Goal: Transaction & Acquisition: Obtain resource

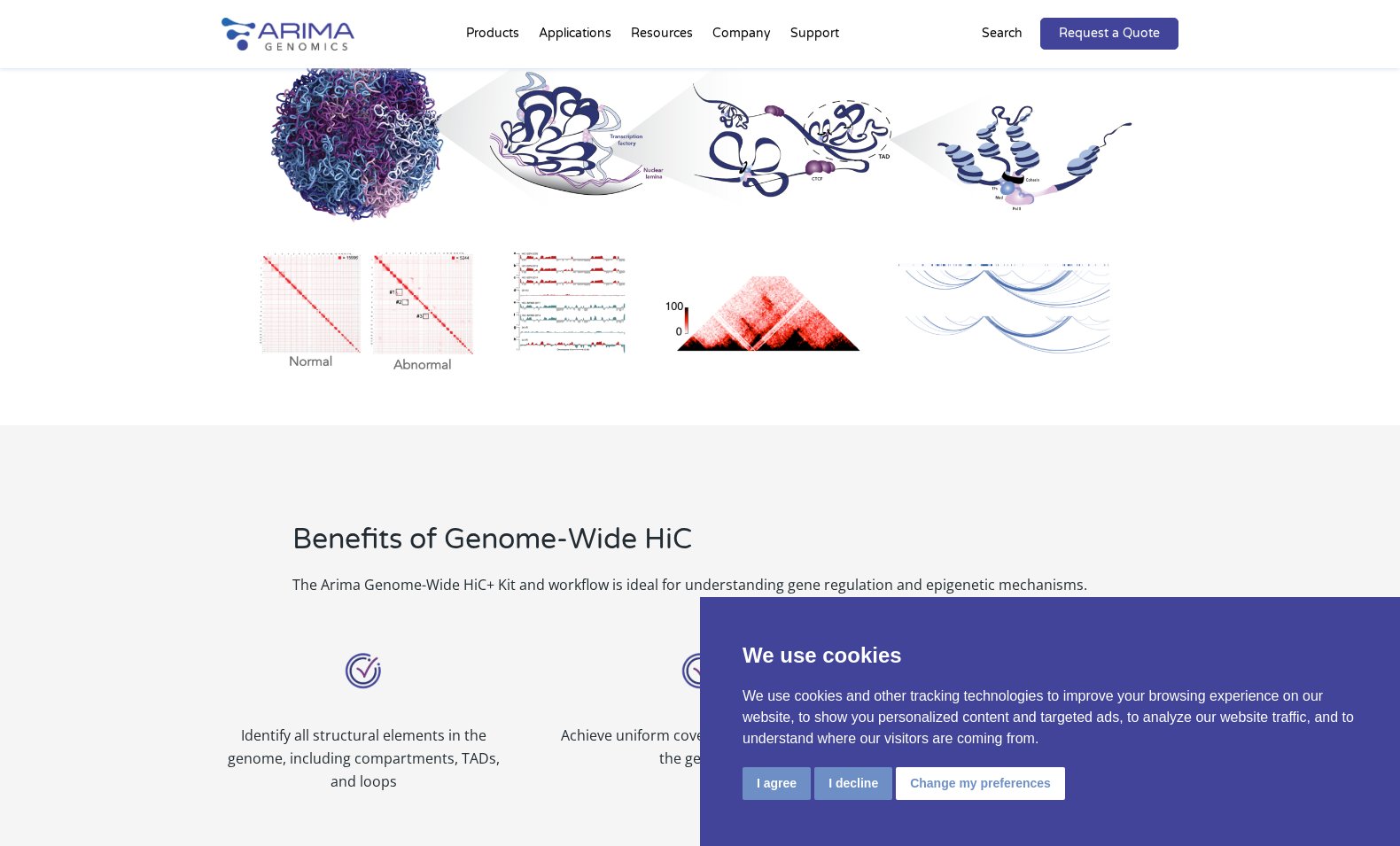
scroll to position [1121, 0]
click at [746, 783] on button "I agree" at bounding box center [777, 784] width 68 height 33
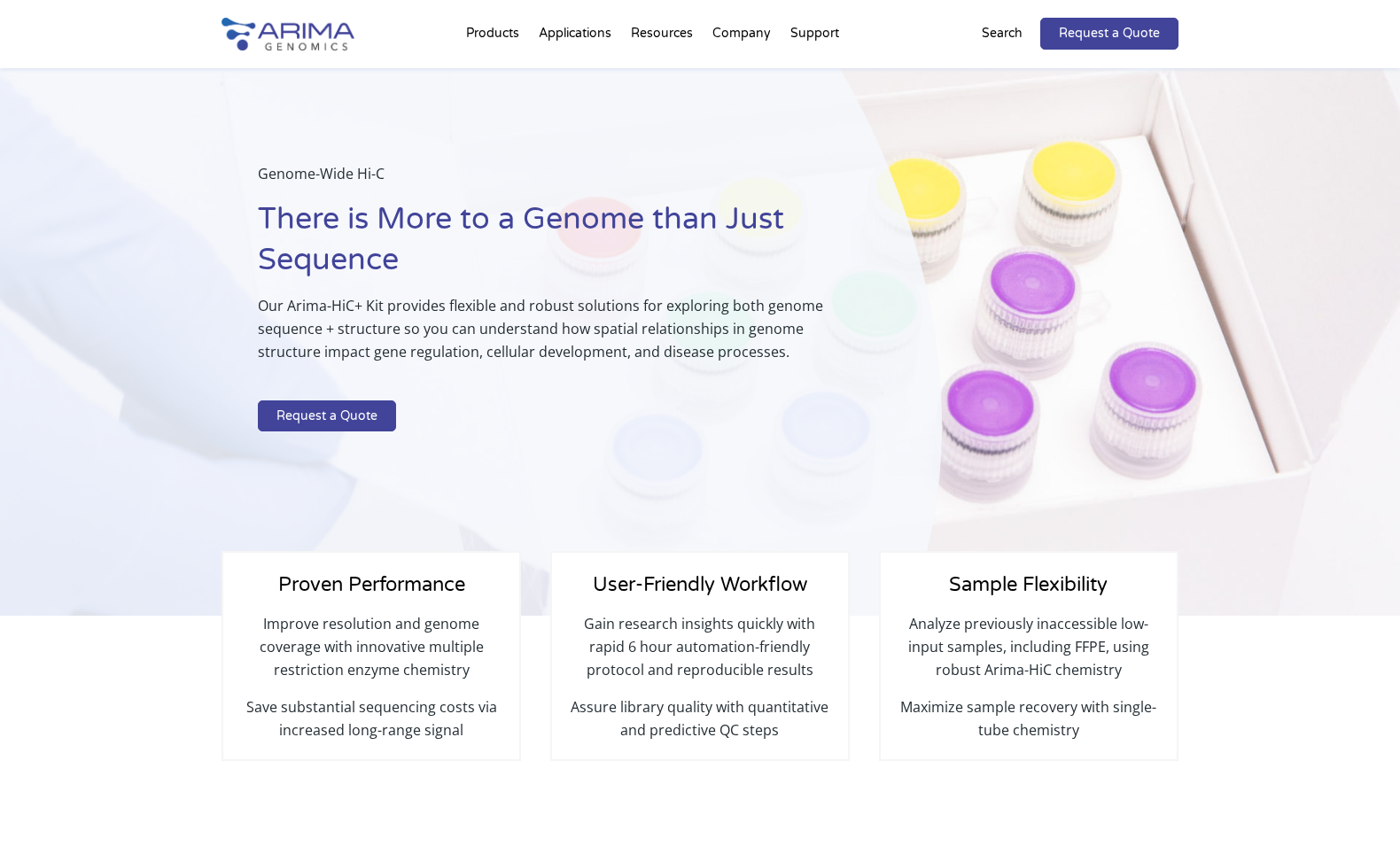
scroll to position [0, 0]
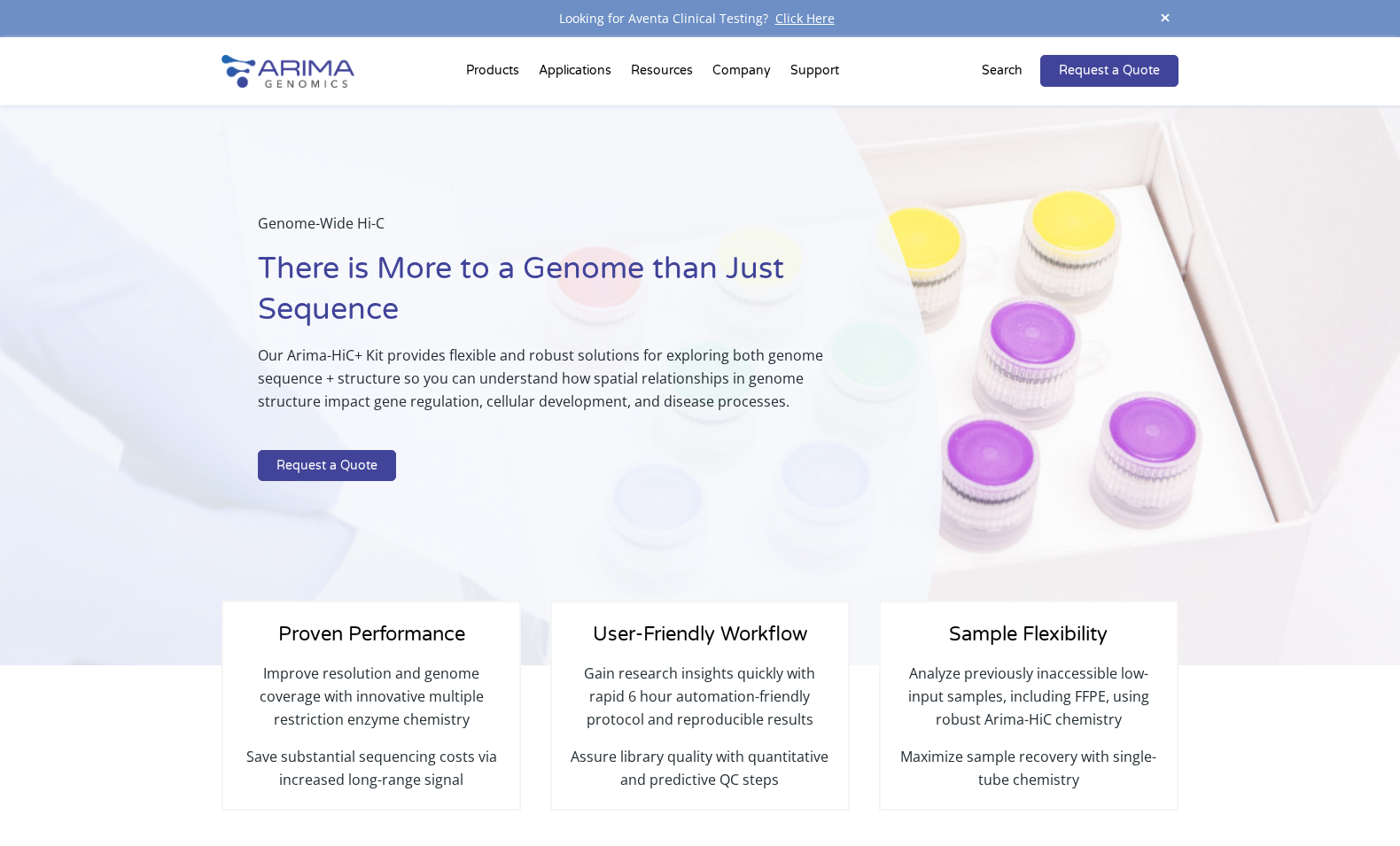
click at [1165, 14] on span at bounding box center [1165, 19] width 27 height 24
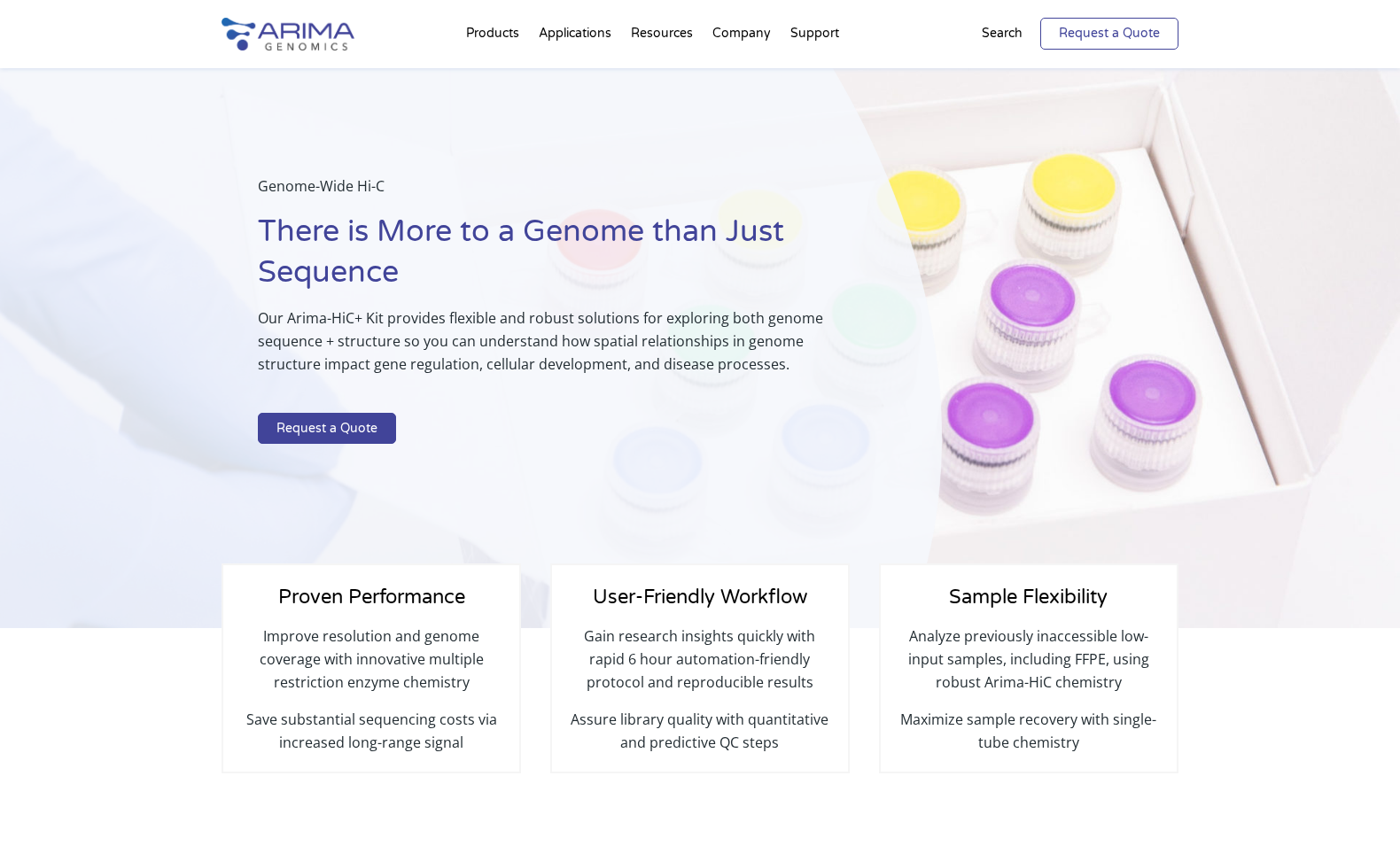
click at [1122, 34] on link "Request a Quote" at bounding box center [1110, 33] width 138 height 32
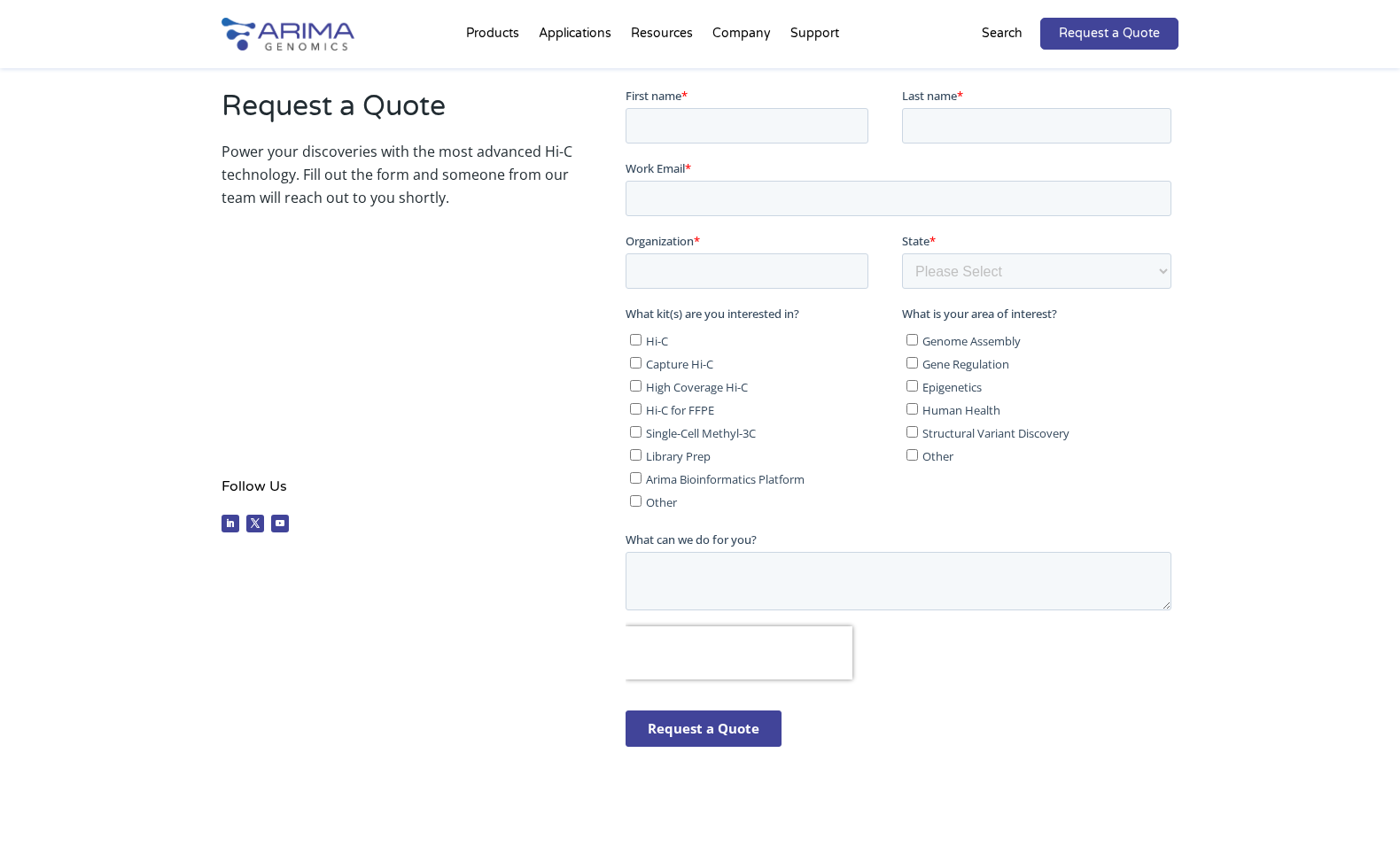
scroll to position [314, 0]
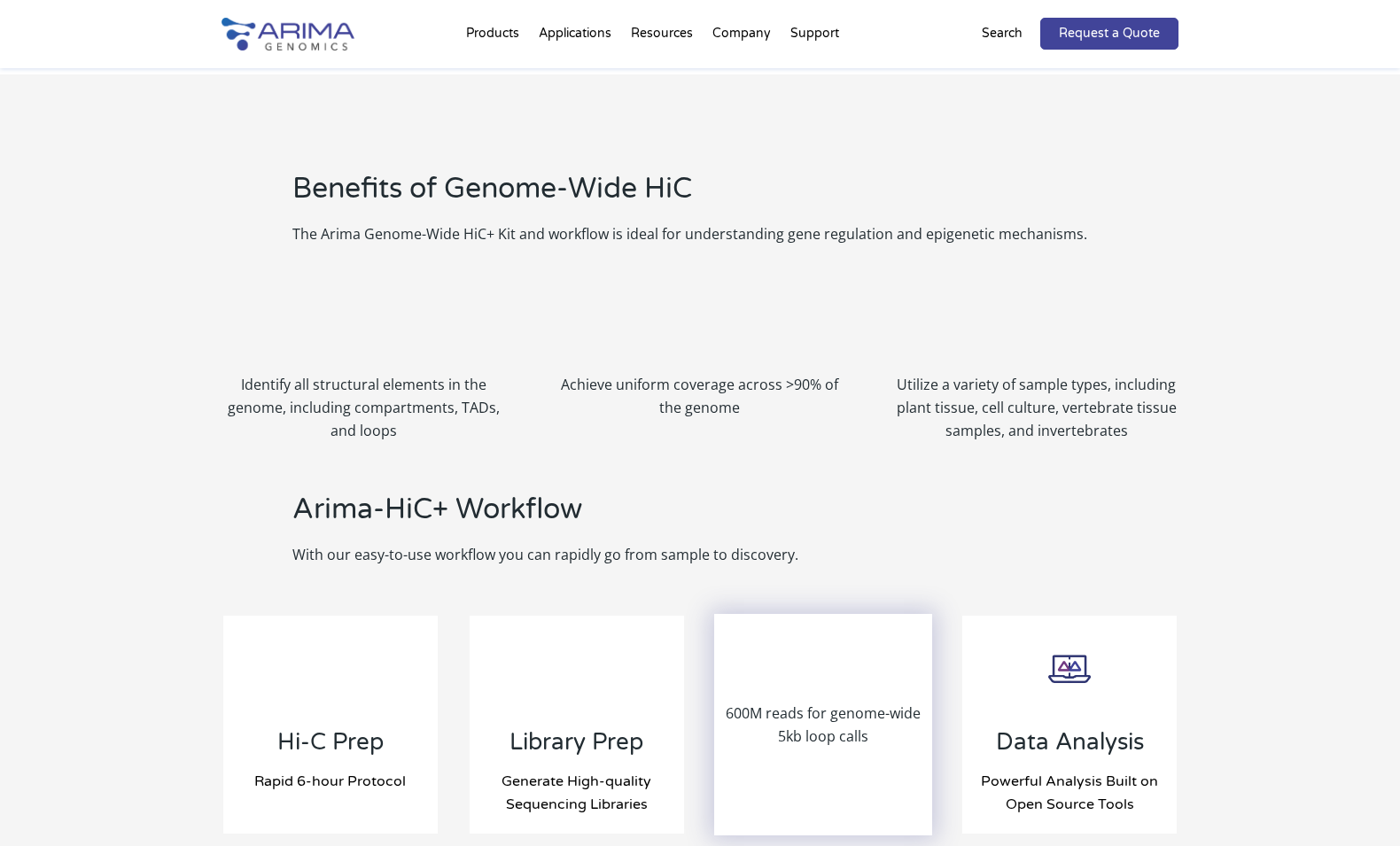
scroll to position [1436, 0]
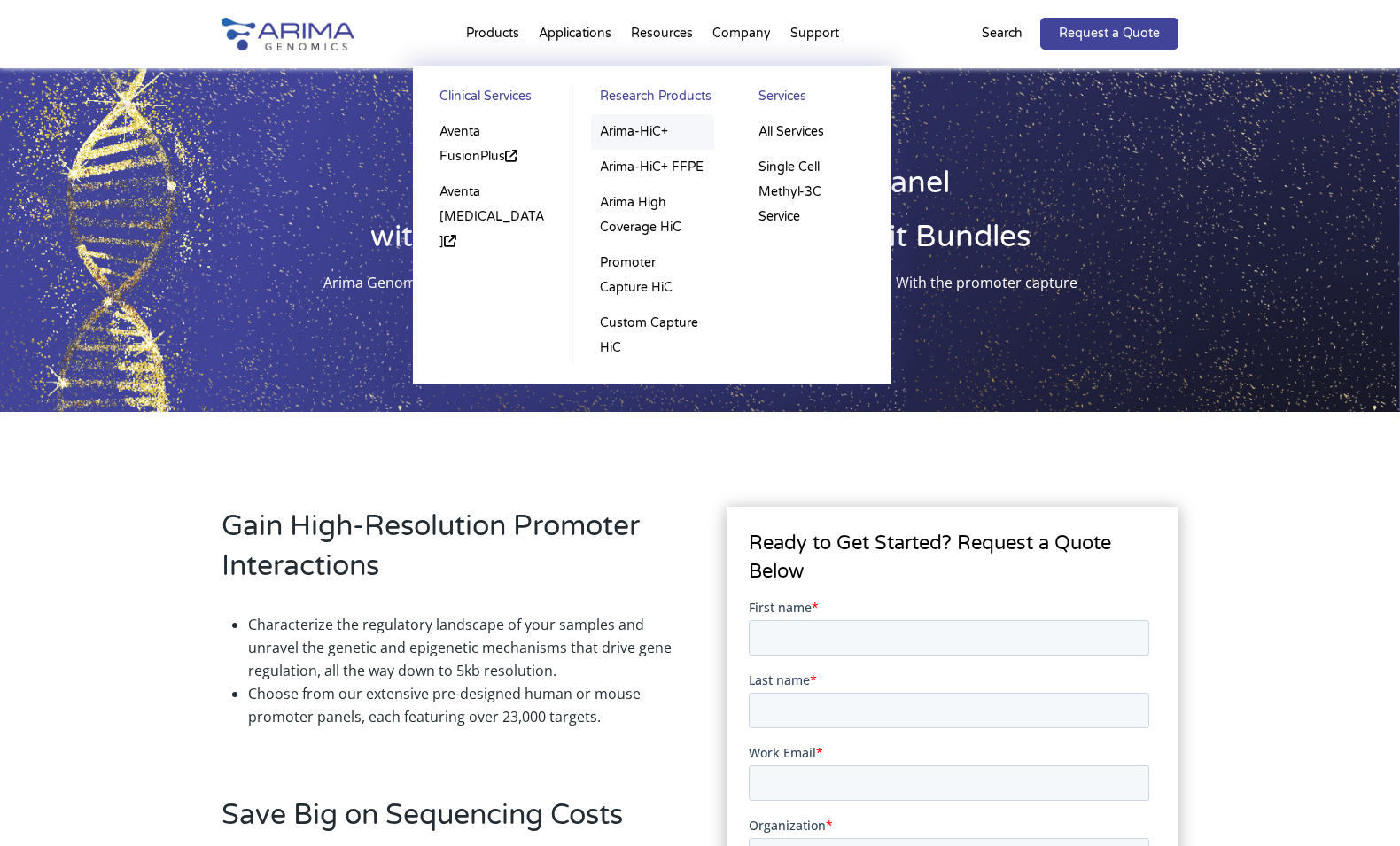
click at [658, 131] on link "Arima-HiC+" at bounding box center [653, 132] width 124 height 35
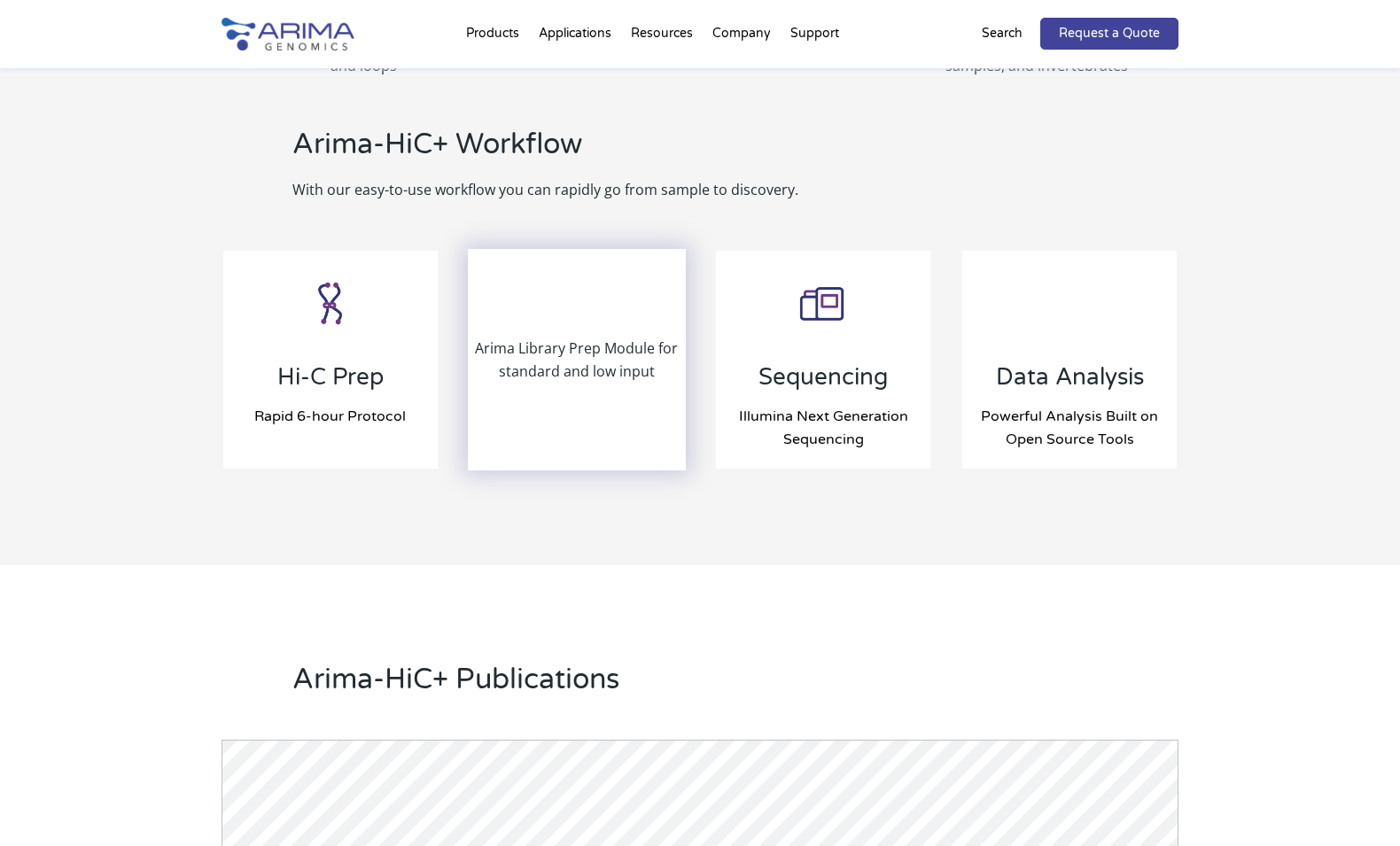
scroll to position [1799, 0]
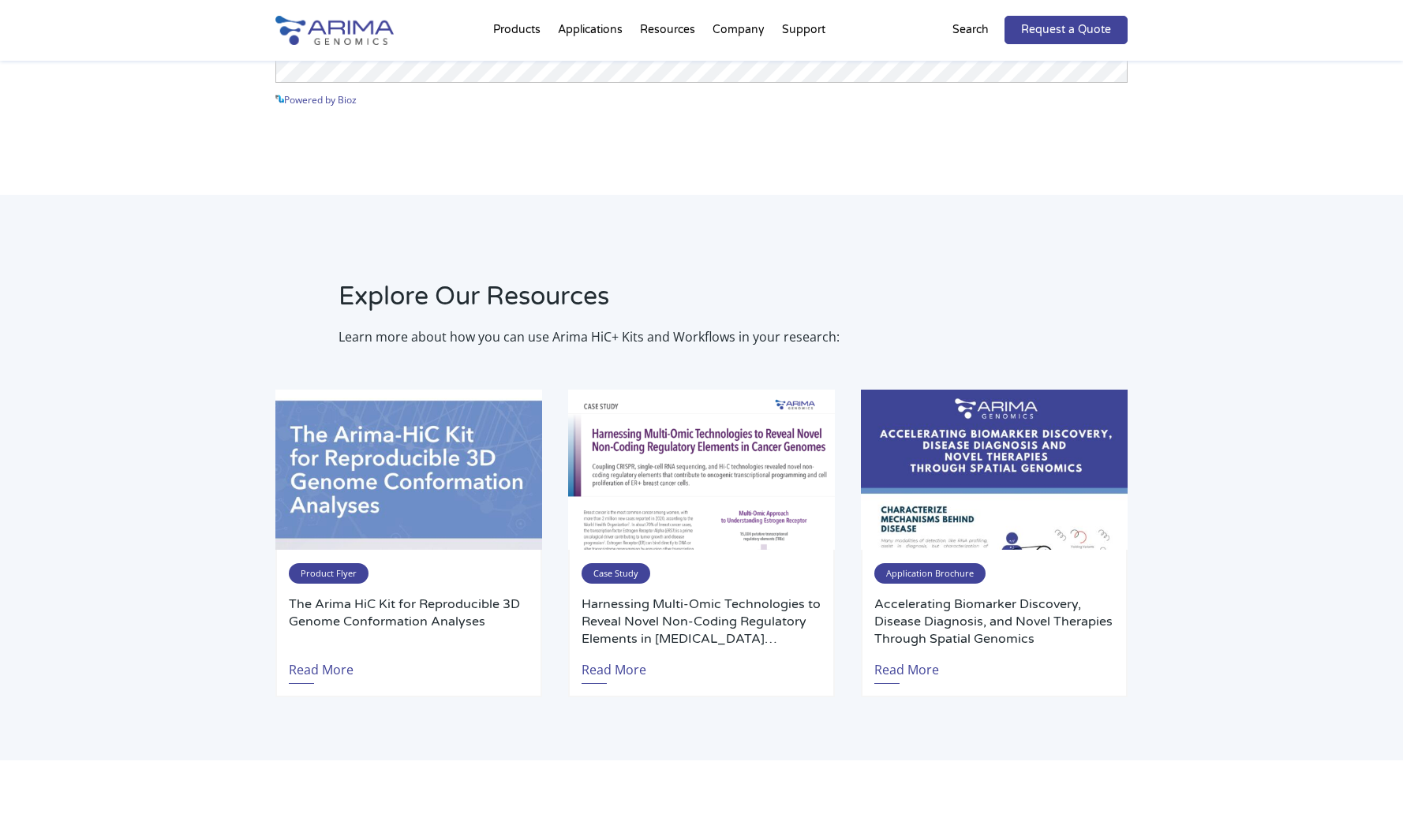
scroll to position [2262, 0]
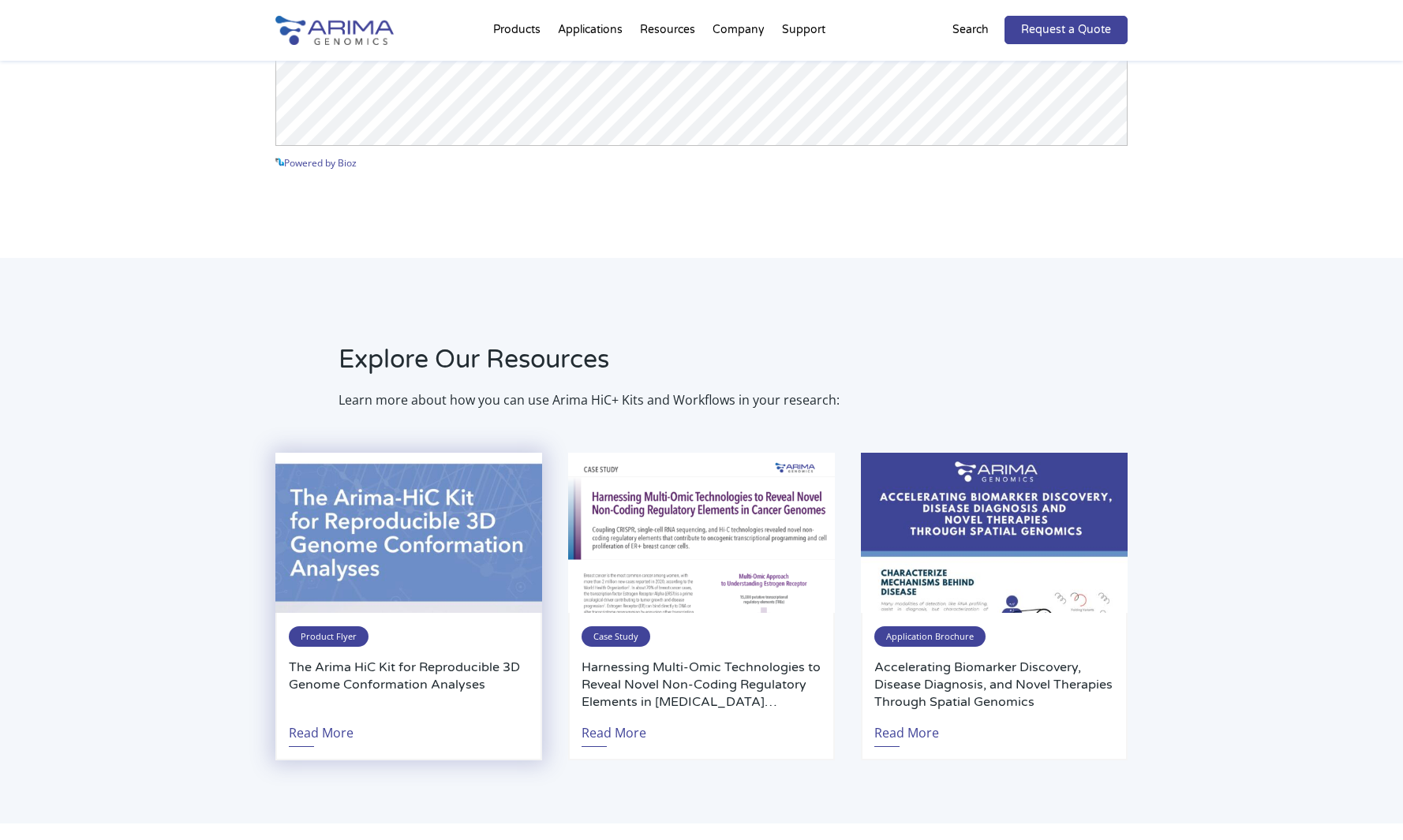
click at [359, 608] on img at bounding box center [409, 532] width 267 height 160
